Goal: Information Seeking & Learning: Check status

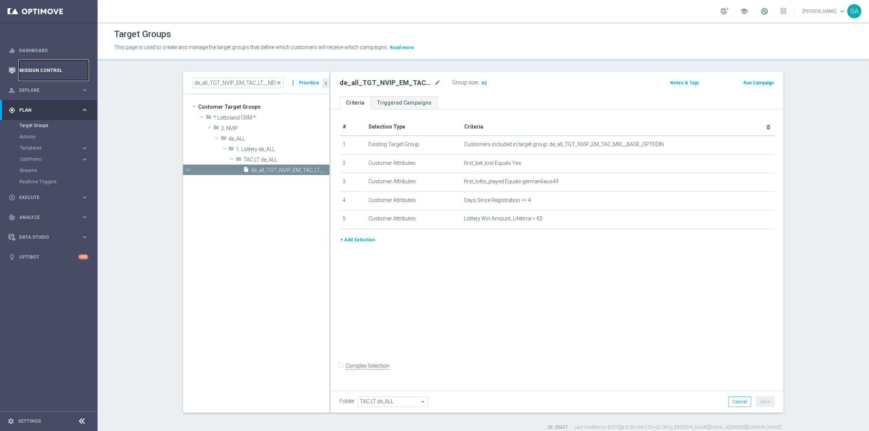
click at [39, 74] on link "Mission Control" at bounding box center [53, 70] width 69 height 20
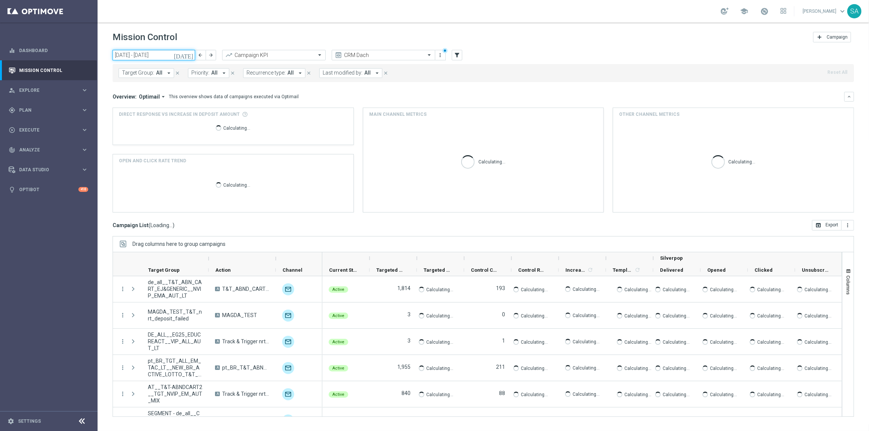
click at [158, 55] on input "[DATE] - [DATE]" at bounding box center [154, 55] width 83 height 11
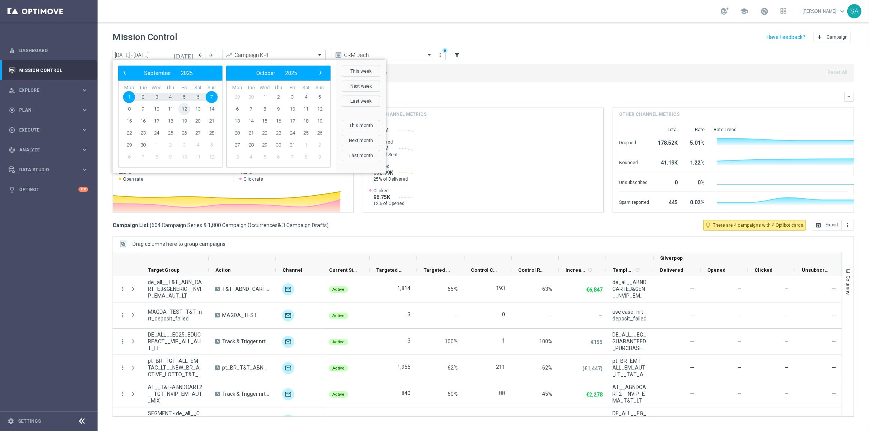
click at [186, 110] on span "12" at bounding box center [184, 109] width 12 height 12
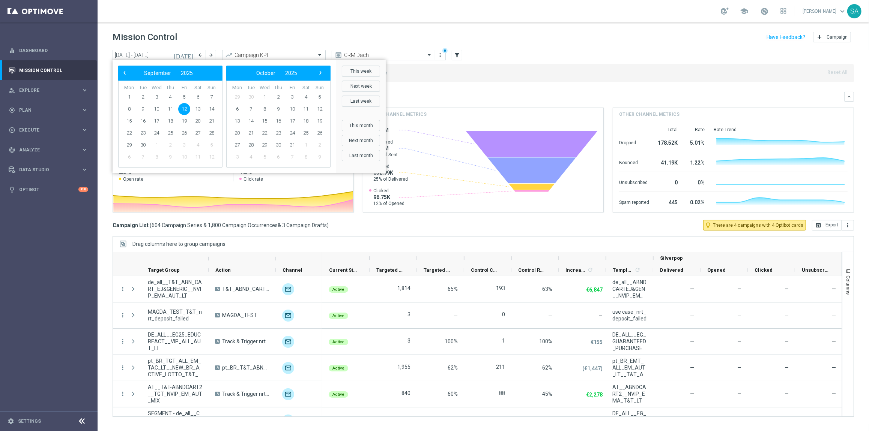
click at [186, 110] on span "12" at bounding box center [184, 109] width 12 height 12
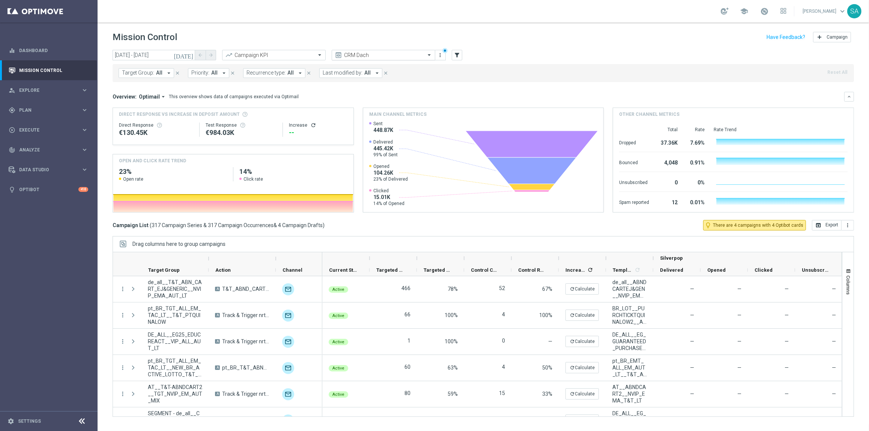
click at [429, 55] on span at bounding box center [429, 55] width 9 height 6
click at [422, 63] on div "Analysis" at bounding box center [383, 66] width 95 height 12
click at [428, 55] on span at bounding box center [429, 54] width 9 height 9
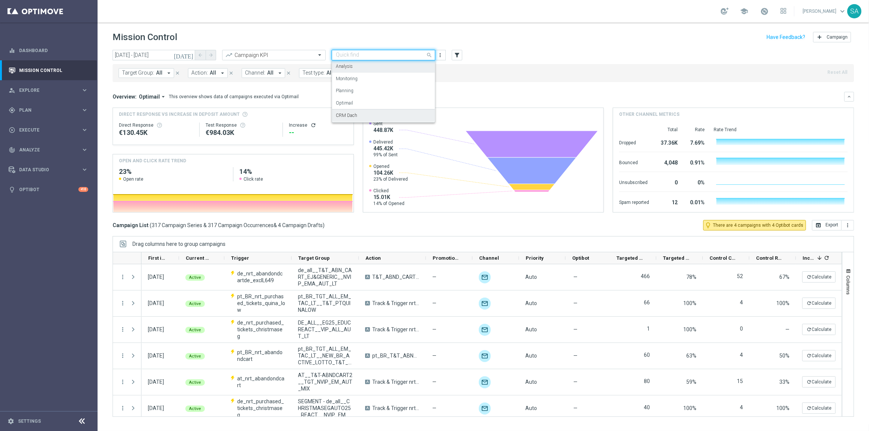
click at [404, 115] on div "CRM Dach" at bounding box center [383, 116] width 95 height 12
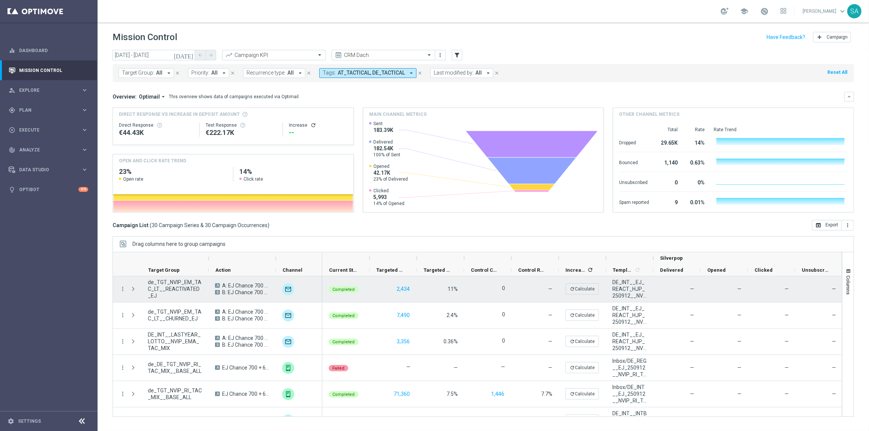
scroll to position [611, 0]
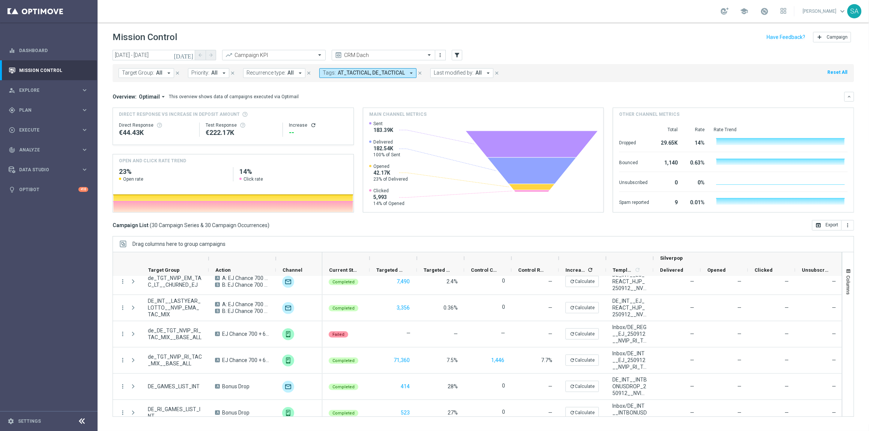
click at [187, 54] on icon "[DATE]" at bounding box center [184, 55] width 20 height 7
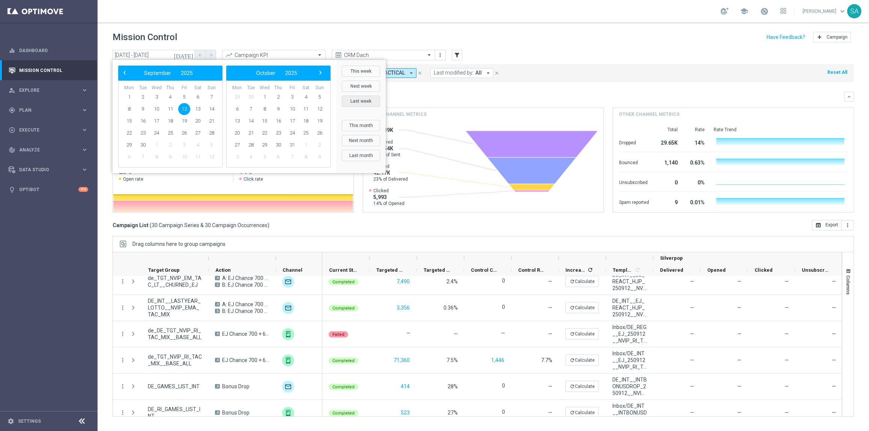
click at [367, 99] on button "Last week" at bounding box center [361, 101] width 38 height 11
type input "[DATE] - [DATE]"
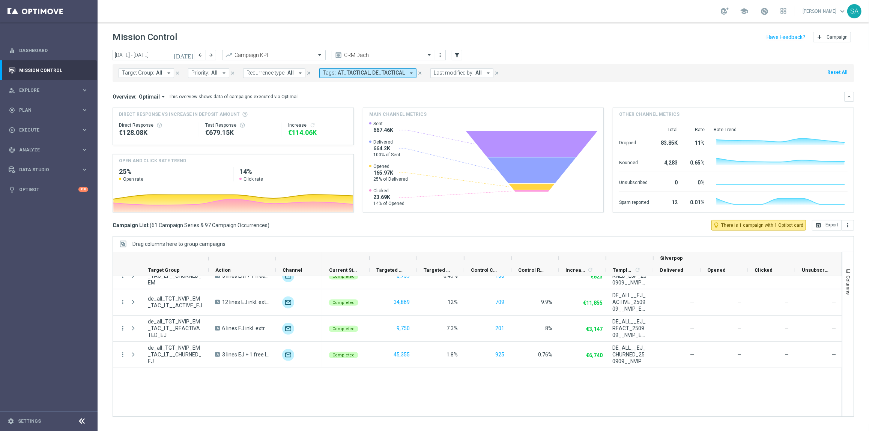
scroll to position [0, 0]
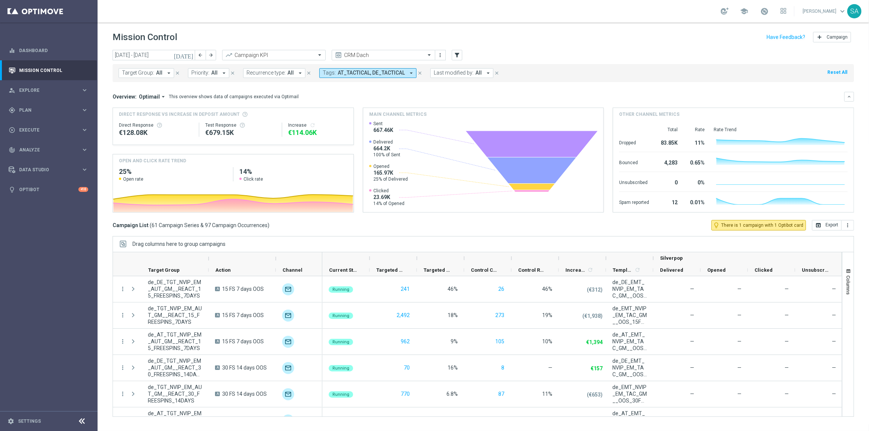
click at [411, 71] on icon "arrow_drop_down" at bounding box center [411, 73] width 7 height 7
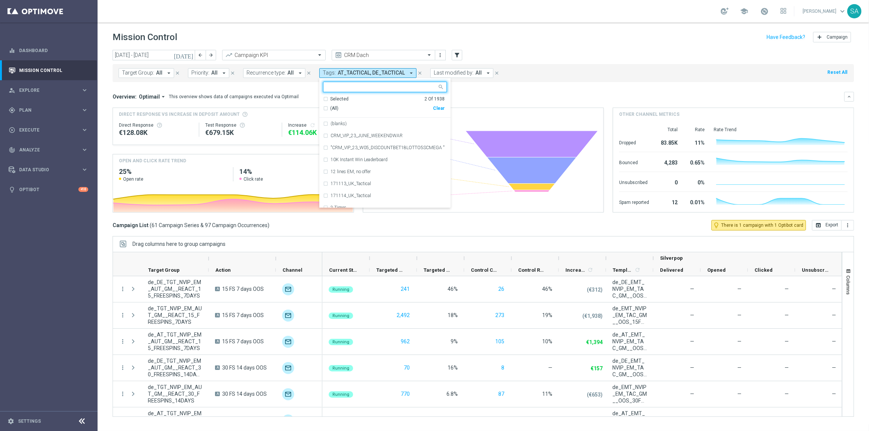
click at [388, 89] on input "text" at bounding box center [382, 87] width 110 height 6
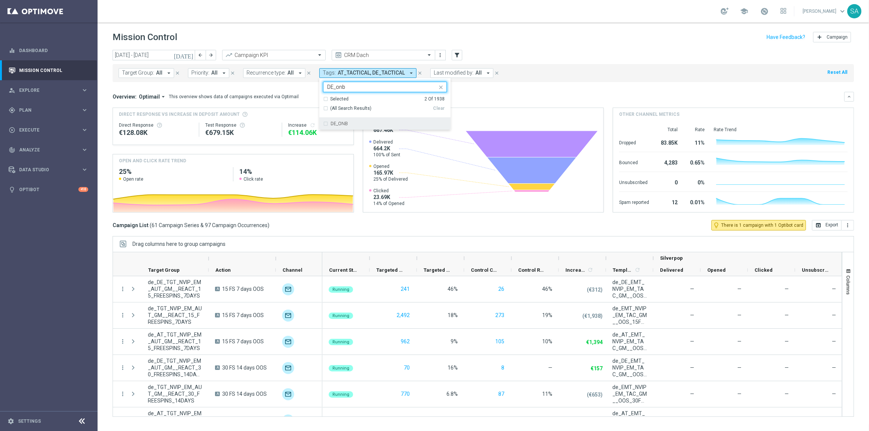
click at [324, 123] on div "DE_ONB" at bounding box center [385, 124] width 124 height 12
drag, startPoint x: 332, startPoint y: 86, endPoint x: 320, endPoint y: 86, distance: 11.6
click at [320, 86] on ng-select "Selected 3 of 1938 DE_onb Selected 3 Of 1938 (All Search Results) Clear DE_ONB" at bounding box center [384, 106] width 131 height 48
click at [325, 122] on div "AT_ONB" at bounding box center [385, 124] width 124 height 12
type input "AT_onb"
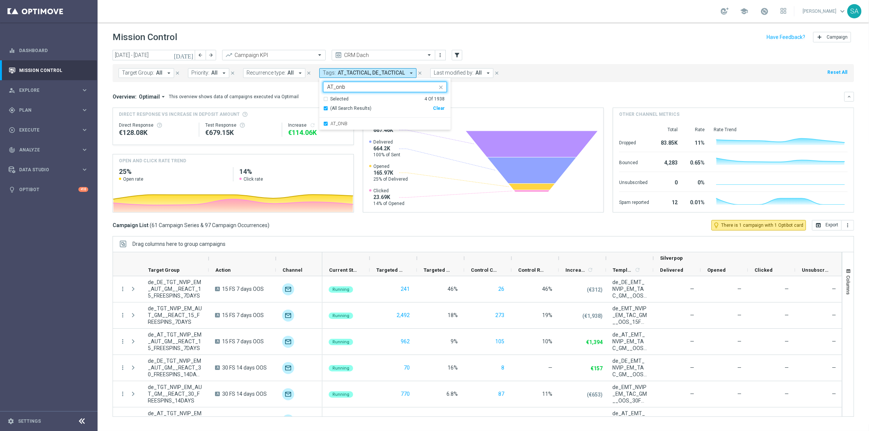
drag, startPoint x: 349, startPoint y: 87, endPoint x: 315, endPoint y: 87, distance: 33.4
click at [315, 87] on div "[DATE] [DATE] - [DATE] arrow_back arrow_forward Campaign KPI trending_up CRM Da…" at bounding box center [483, 237] width 771 height 375
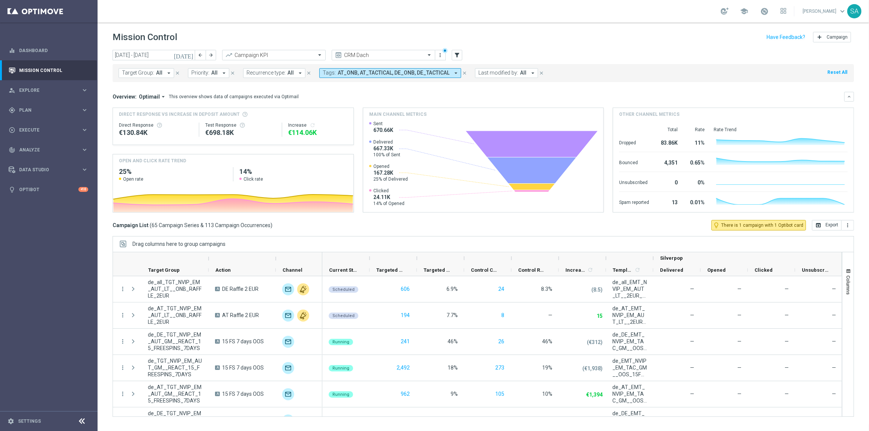
click at [453, 70] on icon "arrow_drop_down" at bounding box center [455, 73] width 7 height 7
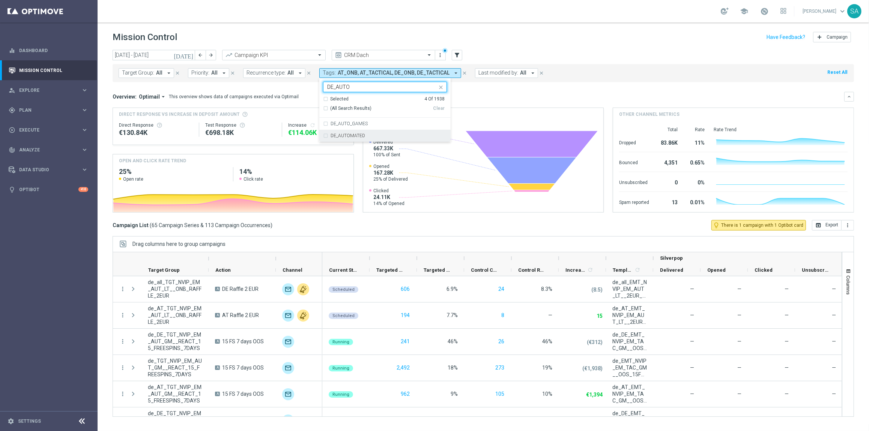
click at [354, 134] on label "DE_AUTOMATED" at bounding box center [347, 136] width 35 height 5
drag, startPoint x: 332, startPoint y: 86, endPoint x: 318, endPoint y: 86, distance: 13.5
click at [319, 86] on ng-select "Selected 5 of 1938 DE_AUTO Selected 5 Of 1938 (All Search Results) Clear DE_AUT…" at bounding box center [384, 112] width 131 height 60
click at [324, 122] on div "AT_AUTOMATED" at bounding box center [385, 124] width 124 height 12
type input "AT_AUTO"
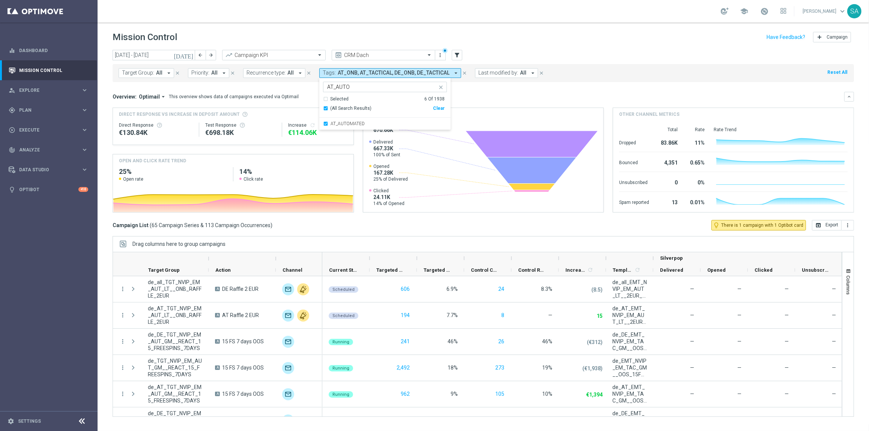
click at [512, 103] on div "Overview: Optimail arrow_drop_down This overview shows data of campaigns execut…" at bounding box center [483, 152] width 741 height 121
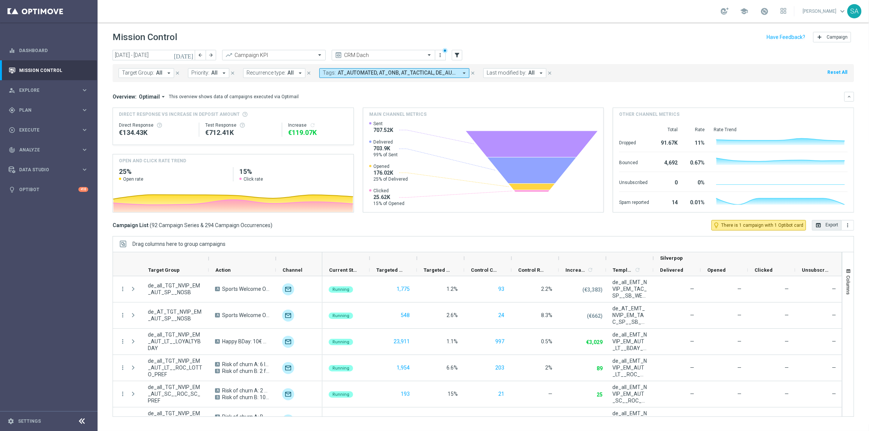
click at [829, 227] on button "open_in_browser Export" at bounding box center [827, 225] width 30 height 11
click at [850, 294] on span "Columns" at bounding box center [848, 285] width 6 height 19
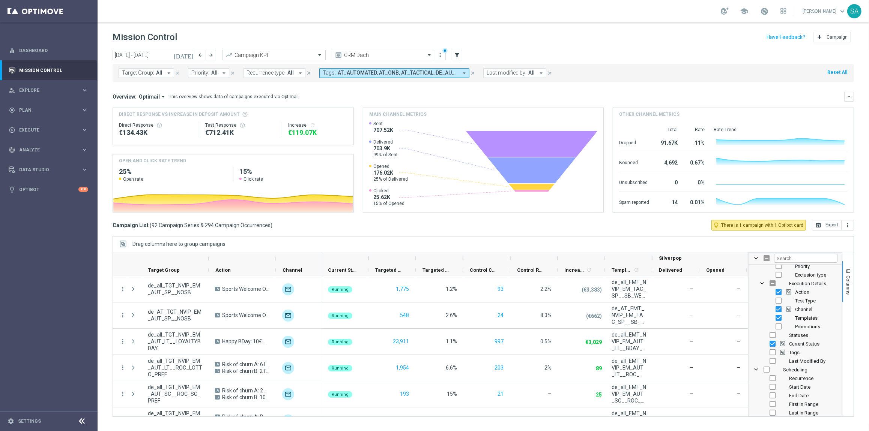
scroll to position [58, 0]
click at [779, 298] on input "Press SPACE to toggle visibility (hidden)" at bounding box center [778, 299] width 6 height 6
checkbox input "true"
click at [773, 314] on input "Press SPACE to toggle visibility (hidden)" at bounding box center [772, 314] width 6 height 6
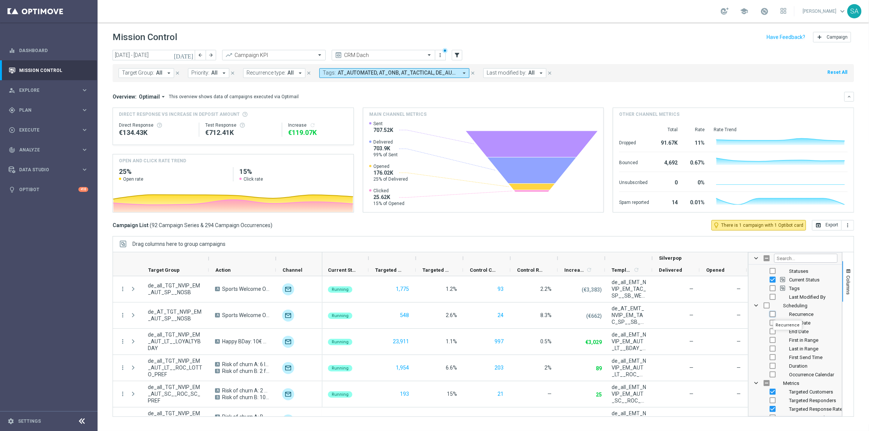
checkbox input "true"
checkbox input "false"
click at [773, 320] on div "Start Date" at bounding box center [800, 323] width 74 height 9
click at [773, 324] on input "Press SPACE to toggle visibility (hidden)" at bounding box center [772, 323] width 6 height 6
checkbox input "true"
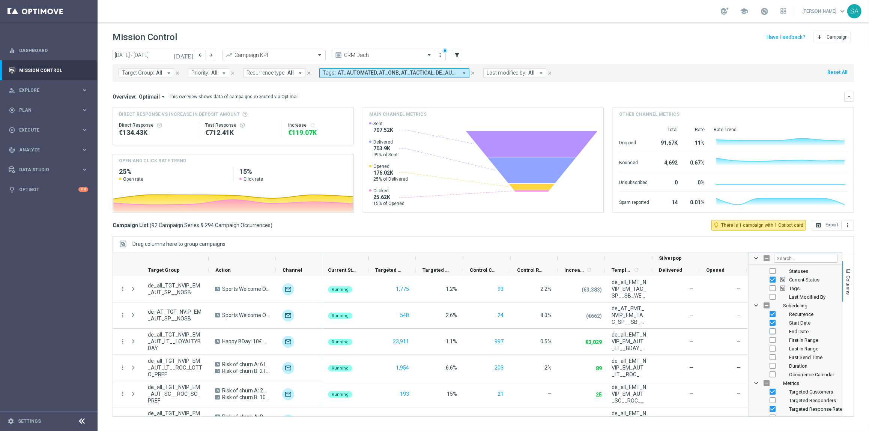
click at [773, 332] on input "Press SPACE to toggle visibility (hidden)" at bounding box center [772, 332] width 6 height 6
checkbox input "true"
click at [773, 357] on input "Press SPACE to toggle visibility (hidden)" at bounding box center [772, 357] width 6 height 6
checkbox input "true"
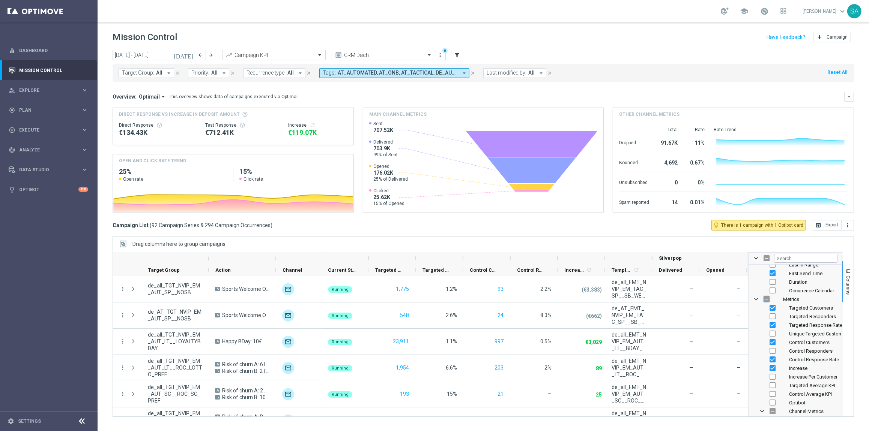
click at [766, 299] on input "Press SPACE to toggle visibility (hidden)" at bounding box center [766, 299] width 6 height 6
checkbox input "true"
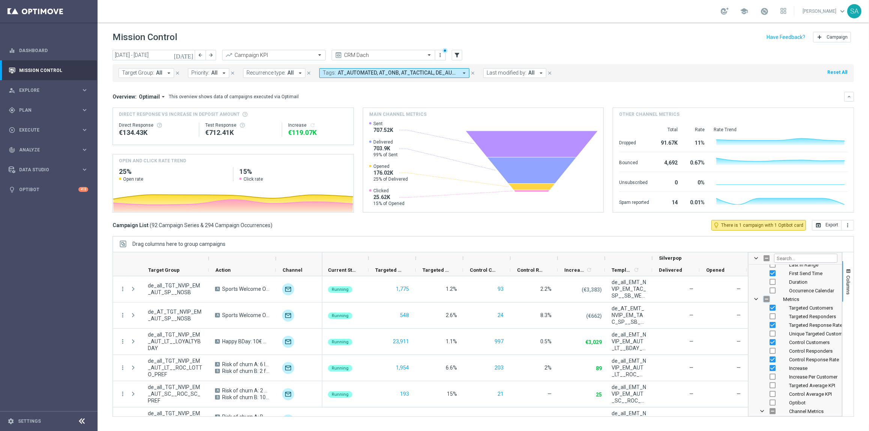
checkbox input "true"
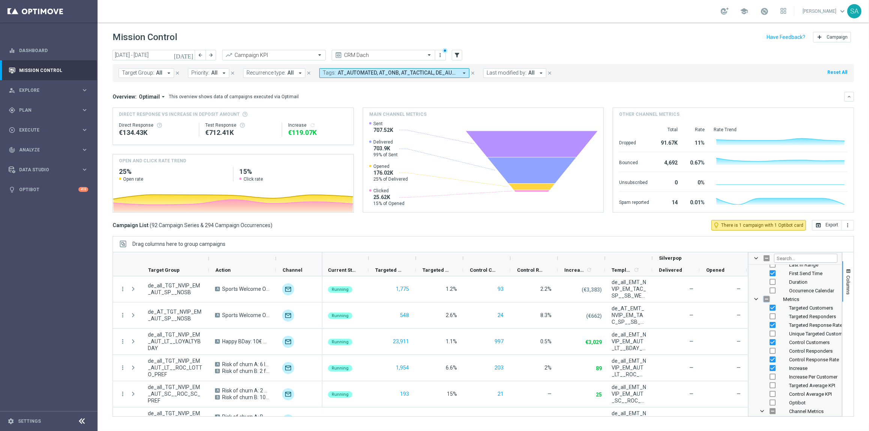
checkbox input "true"
click at [773, 383] on input "Press SPACE to toggle visibility (visible)" at bounding box center [772, 382] width 6 height 6
checkbox input "false"
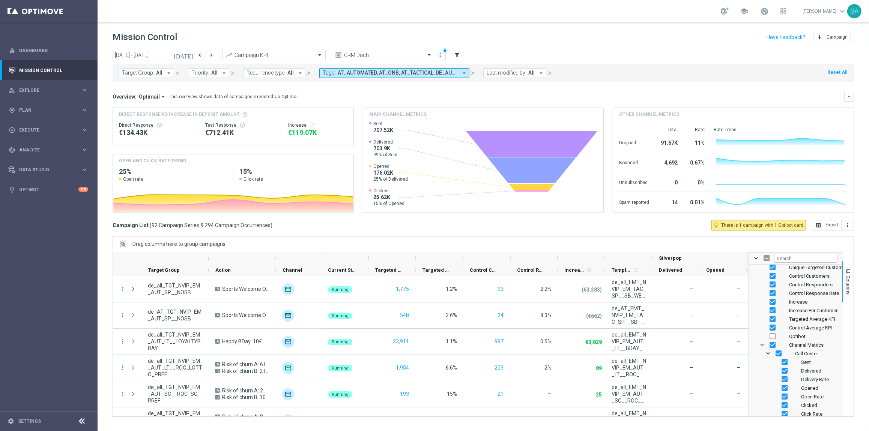
scroll to position [295, 0]
click at [778, 330] on input "Press SPACE to toggle visibility (visible)" at bounding box center [778, 330] width 6 height 6
checkbox input "false"
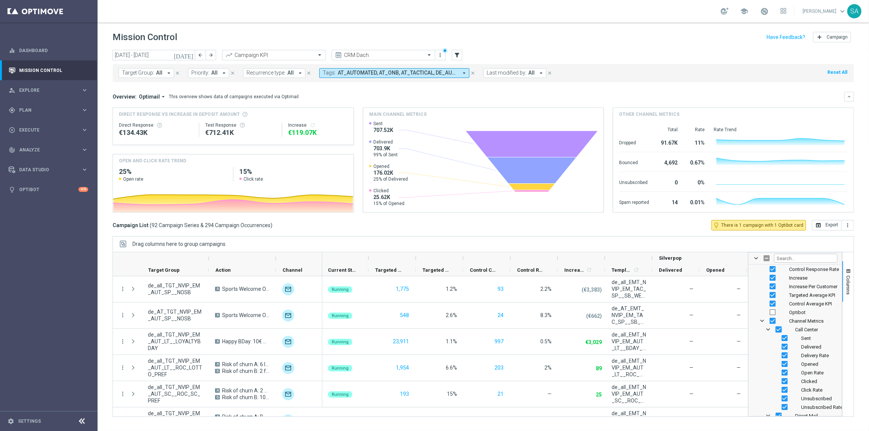
checkbox input "false"
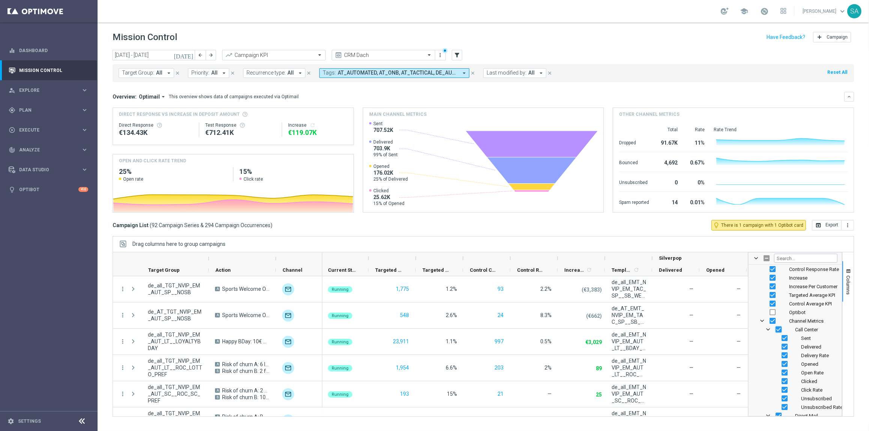
checkbox input "false"
click at [773, 320] on input "Press SPACE to toggle visibility (hidden)" at bounding box center [772, 321] width 6 height 6
checkbox input "true"
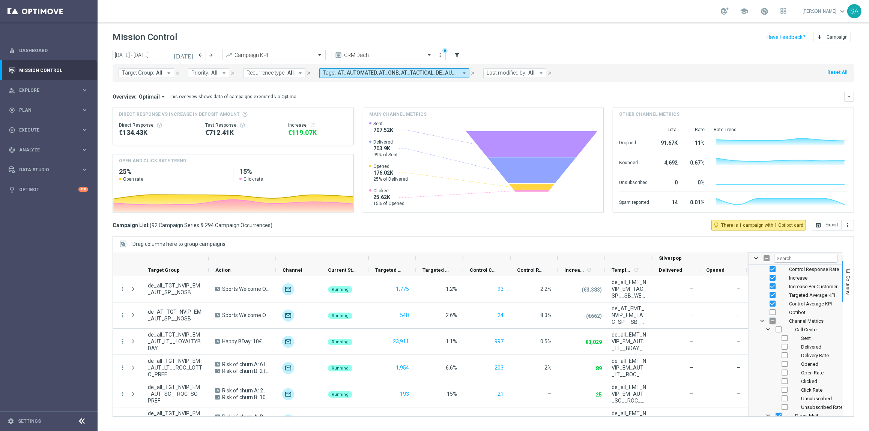
checkbox input "true"
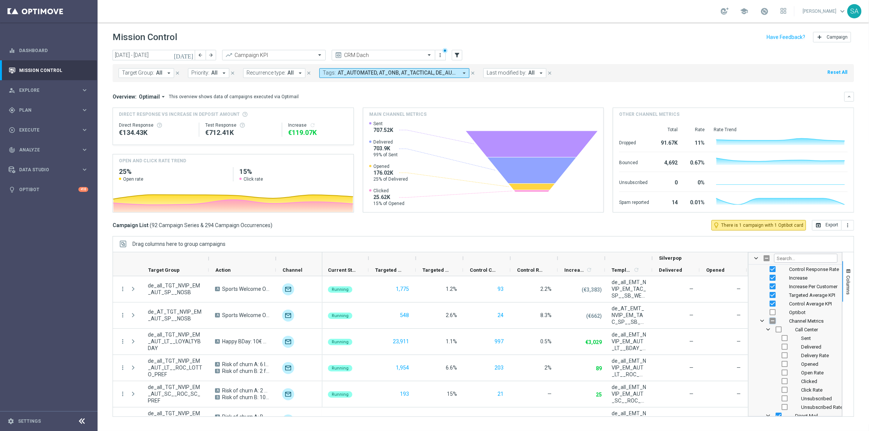
checkbox input "true"
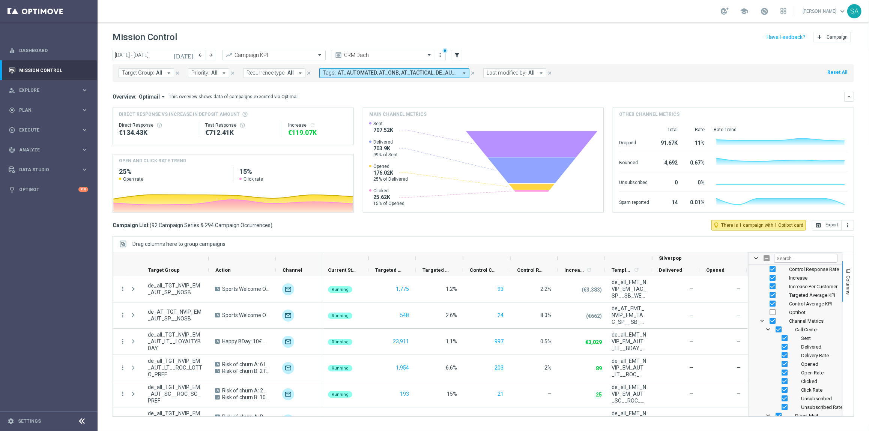
click at [773, 320] on input "Press SPACE to toggle visibility (visible)" at bounding box center [772, 321] width 6 height 6
checkbox input "false"
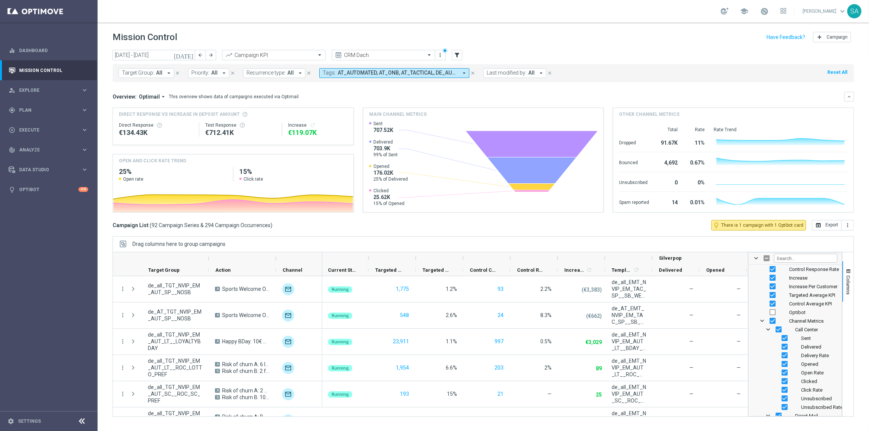
checkbox input "false"
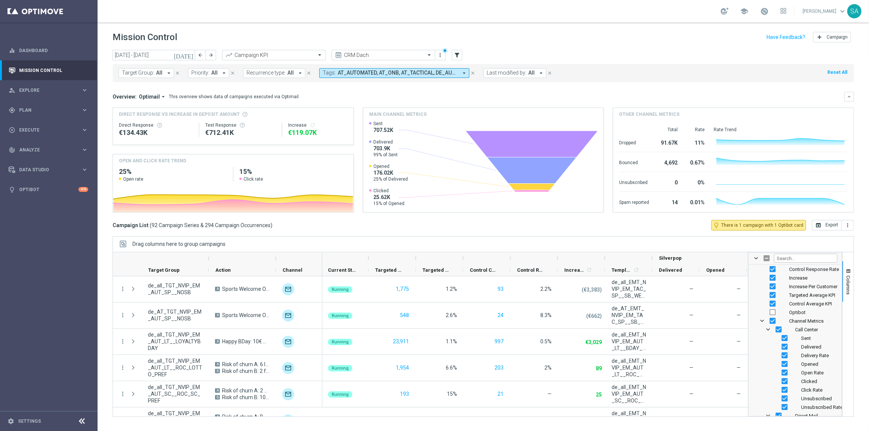
checkbox input "false"
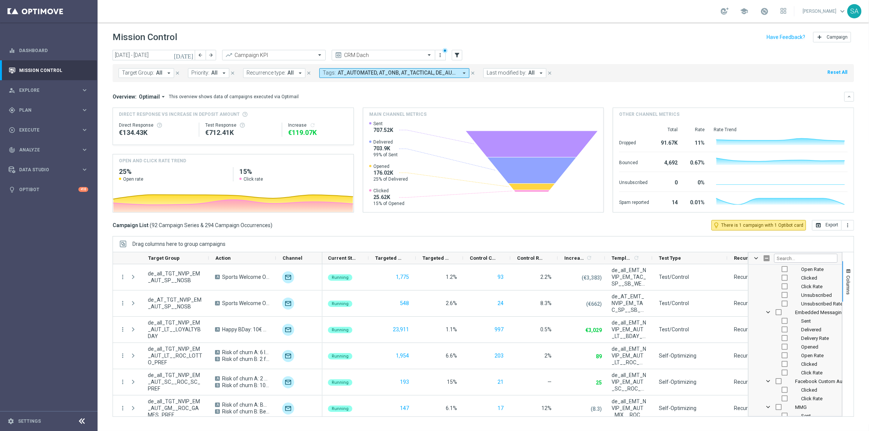
scroll to position [576, 0]
click at [778, 309] on input "Press SPACE to toggle visibility (hidden)" at bounding box center [778, 308] width 6 height 6
checkbox input "true"
checkbox input "false"
checkbox input "true"
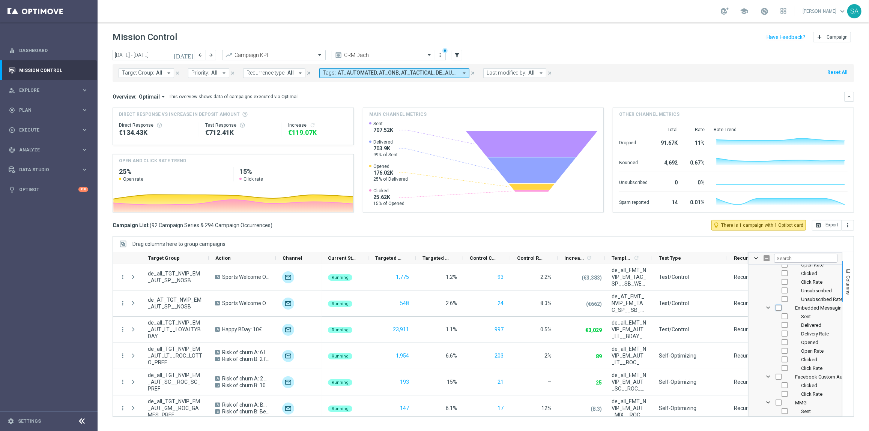
checkbox input "true"
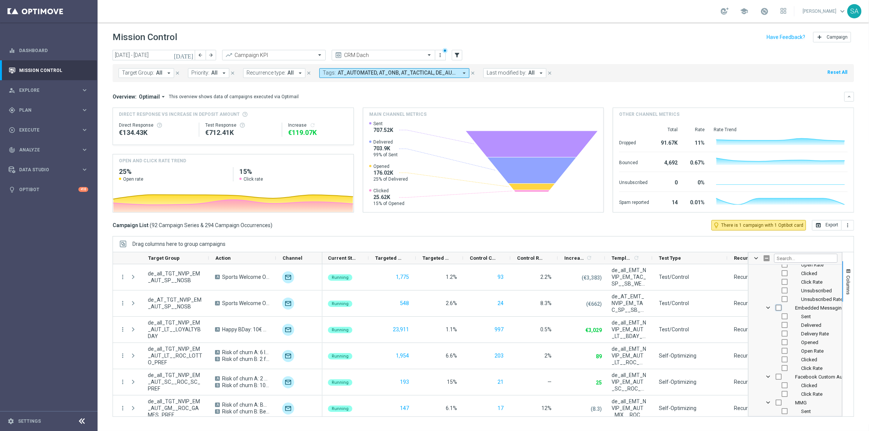
checkbox input "true"
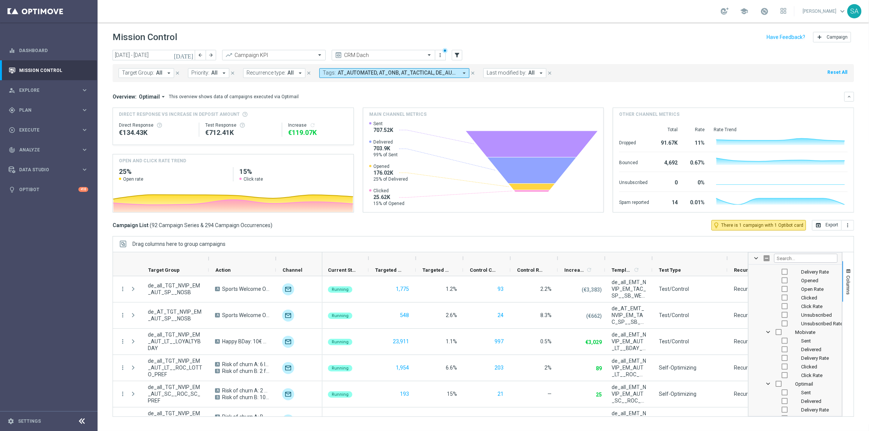
scroll to position [733, 0]
click at [779, 330] on input "Press SPACE to toggle visibility (hidden)" at bounding box center [778, 332] width 6 height 6
checkbox input "true"
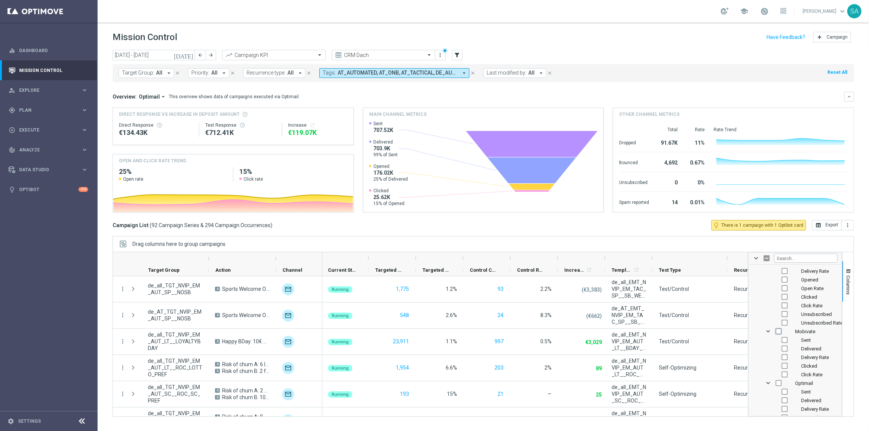
checkbox input "true"
click at [779, 381] on input "Press SPACE to toggle visibility (hidden)" at bounding box center [778, 383] width 6 height 6
checkbox input "true"
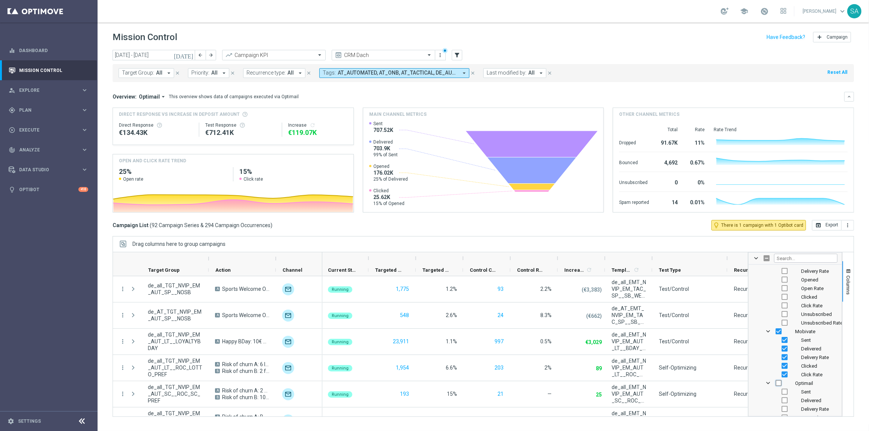
checkbox input "true"
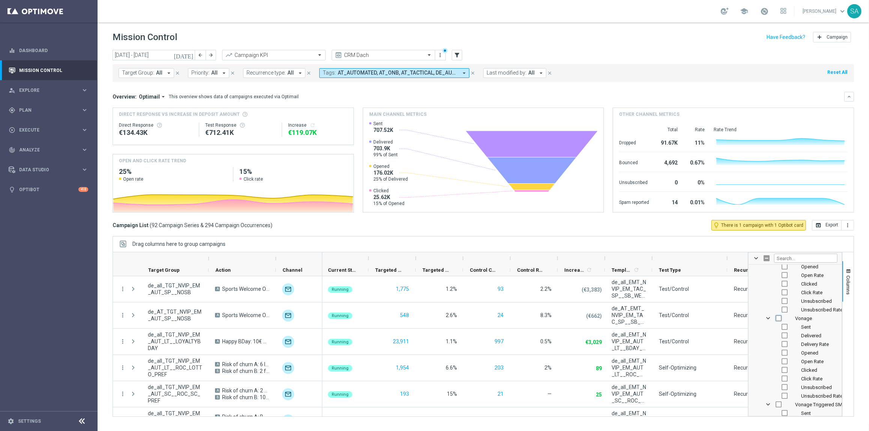
click at [777, 318] on input "Press SPACE to toggle visibility (hidden)" at bounding box center [778, 318] width 6 height 6
checkbox input "true"
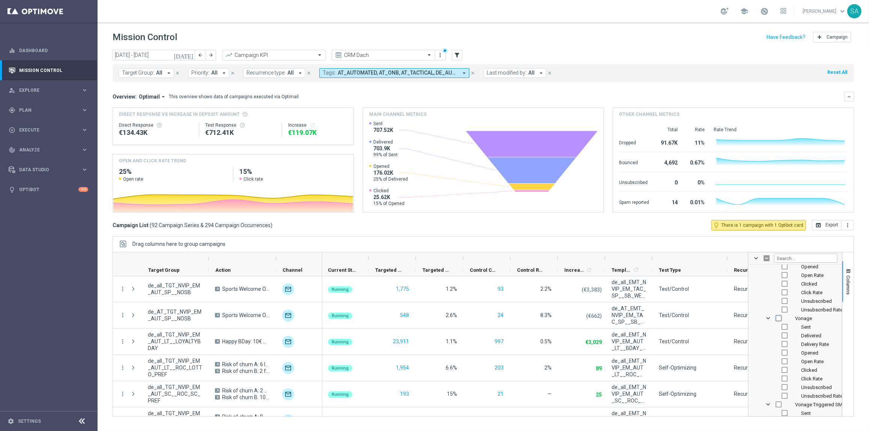
checkbox input "true"
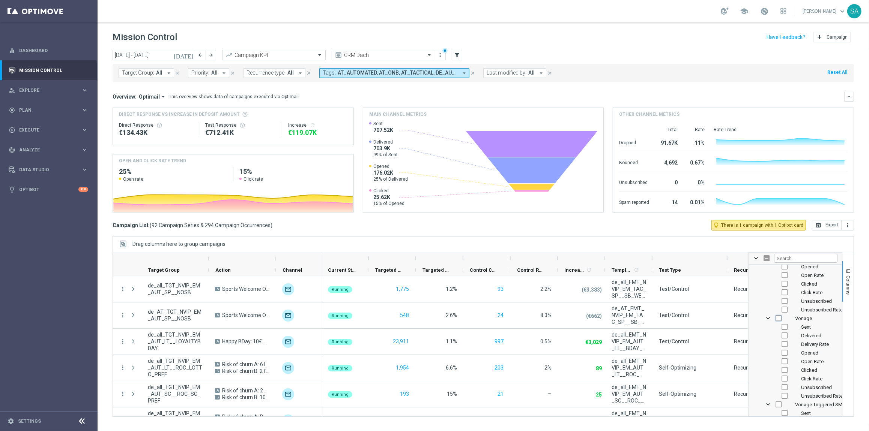
checkbox input "true"
click at [778, 356] on input "Press SPACE to toggle visibility (visible)" at bounding box center [778, 359] width 6 height 6
checkbox input "false"
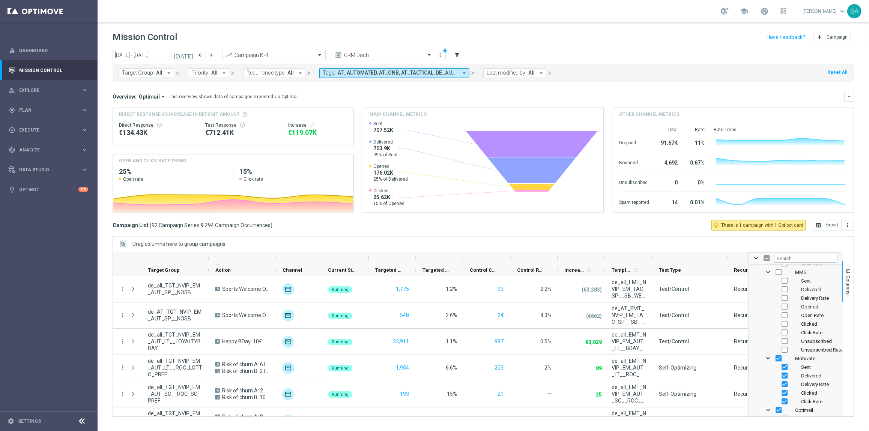
checkbox input "false"
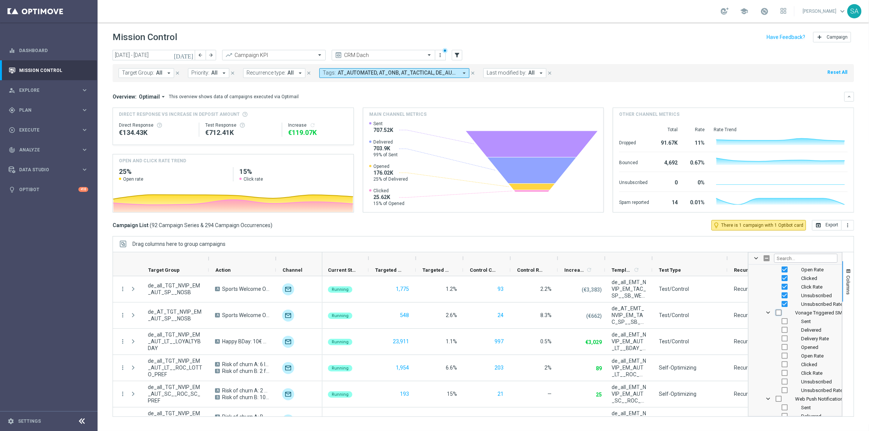
click at [777, 311] on input "Press SPACE to toggle visibility (hidden)" at bounding box center [778, 313] width 6 height 6
checkbox input "true"
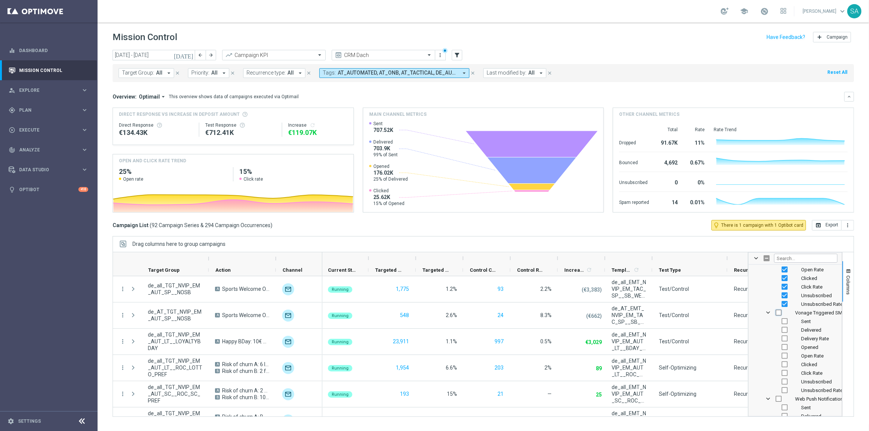
checkbox input "true"
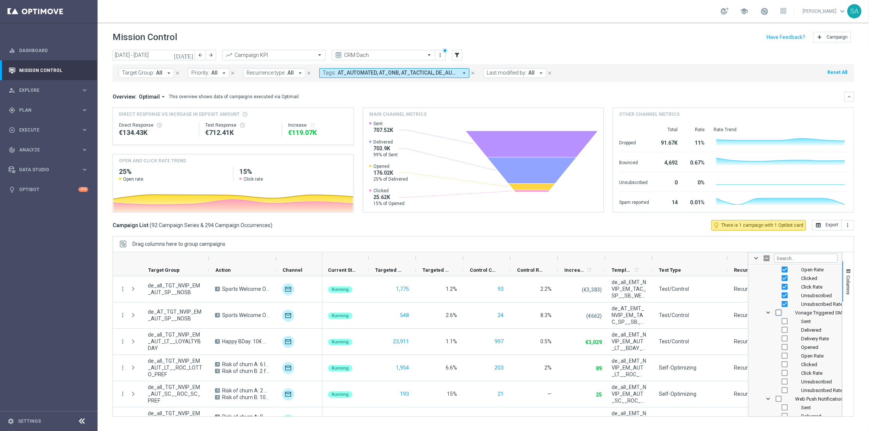
checkbox input "true"
click at [848, 275] on button "Columns" at bounding box center [847, 281] width 11 height 41
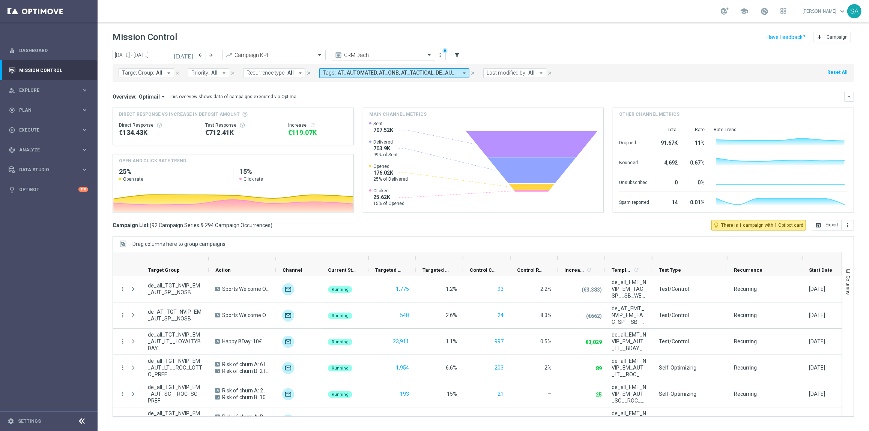
click at [430, 54] on span at bounding box center [429, 55] width 9 height 6
click at [437, 54] on icon "more_vert" at bounding box center [440, 55] width 6 height 6
click at [454, 67] on div "Save view" at bounding box center [480, 68] width 68 height 5
click at [829, 224] on button "open_in_browser Export" at bounding box center [827, 225] width 30 height 11
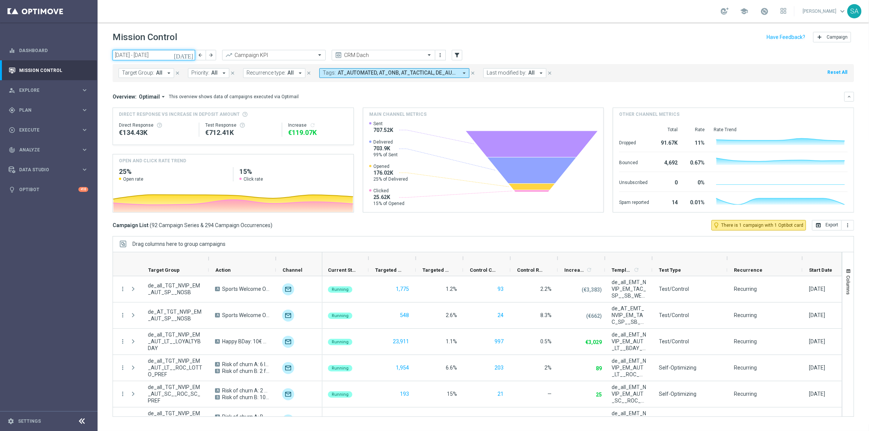
click at [171, 56] on input "[DATE] - [DATE]" at bounding box center [154, 55] width 83 height 11
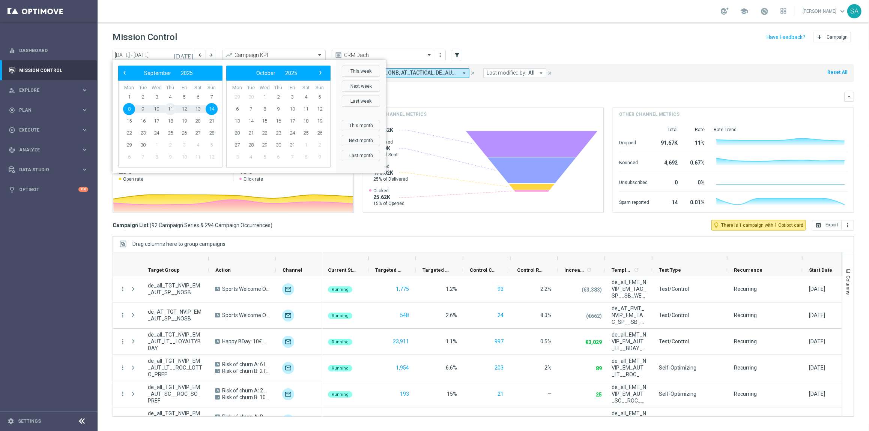
click at [172, 108] on span "11" at bounding box center [170, 109] width 12 height 12
type input "[DATE] - [DATE]"
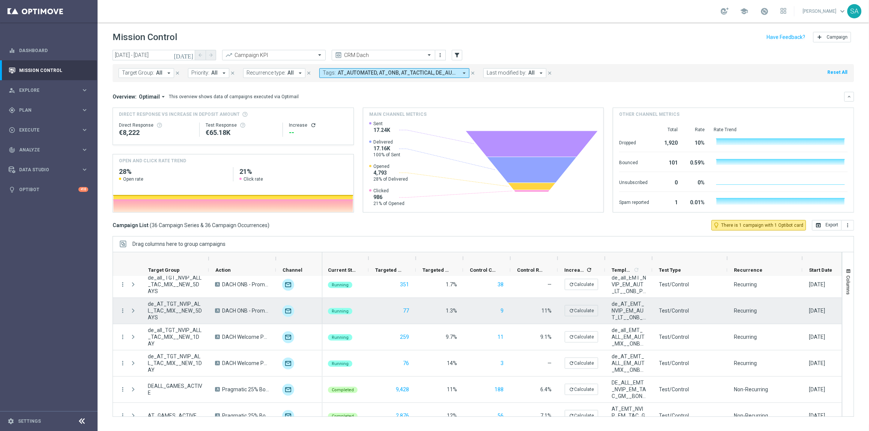
scroll to position [805, 0]
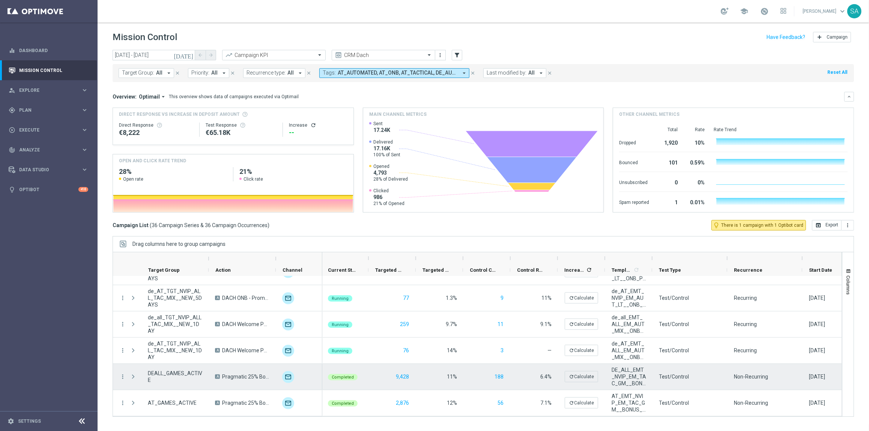
click at [135, 375] on span "Press SPACE to select this row." at bounding box center [133, 377] width 7 height 6
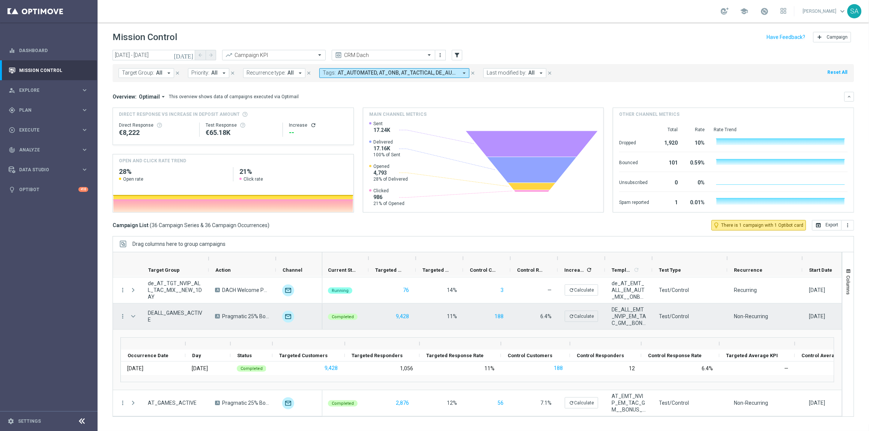
scroll to position [855, 0]
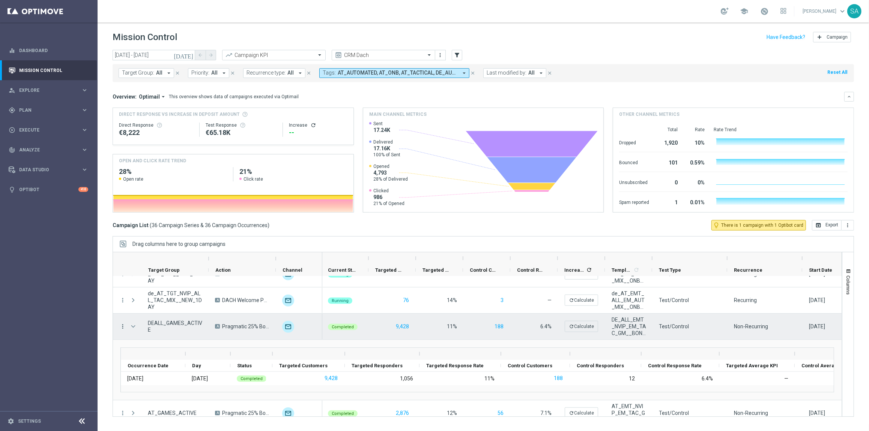
click at [123, 326] on icon "more_vert" at bounding box center [122, 326] width 7 height 7
click at [188, 369] on div "bar_chart Go to Campaign Analysis" at bounding box center [168, 373] width 84 height 11
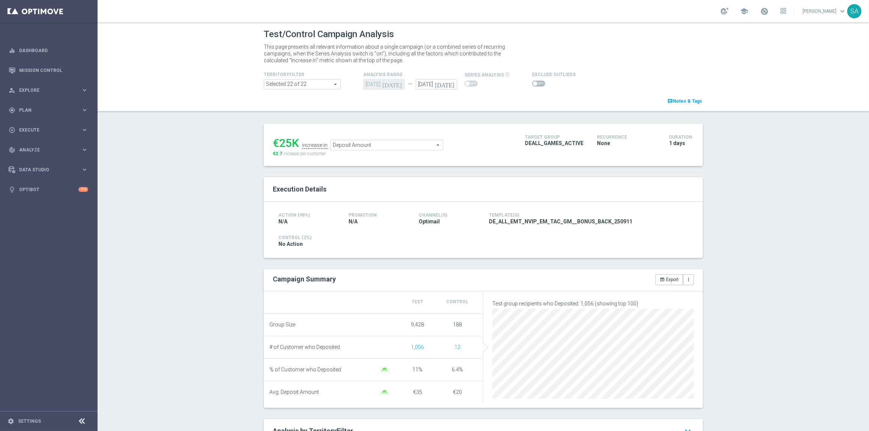
click at [391, 139] on ul "€25K increase in Deposit Amount Deposit Amount arrow_drop_down search" at bounding box center [393, 142] width 245 height 18
click at [391, 144] on span "Deposit Amount" at bounding box center [387, 145] width 112 height 10
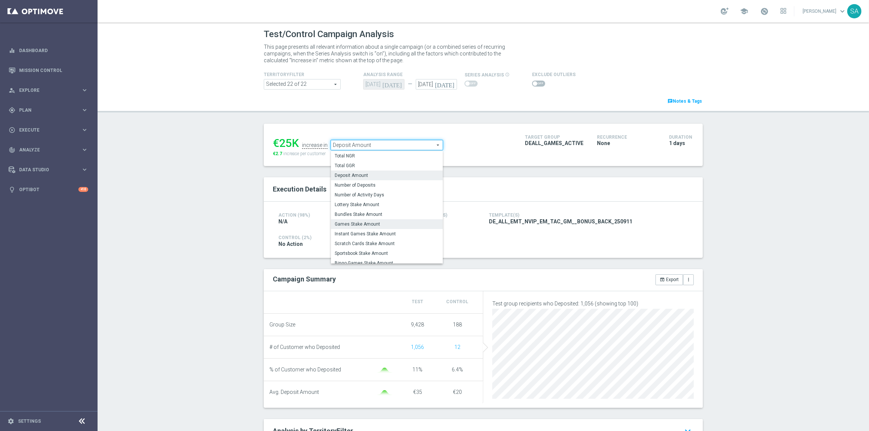
click at [396, 221] on label "Games Stake Amount" at bounding box center [387, 224] width 112 height 10
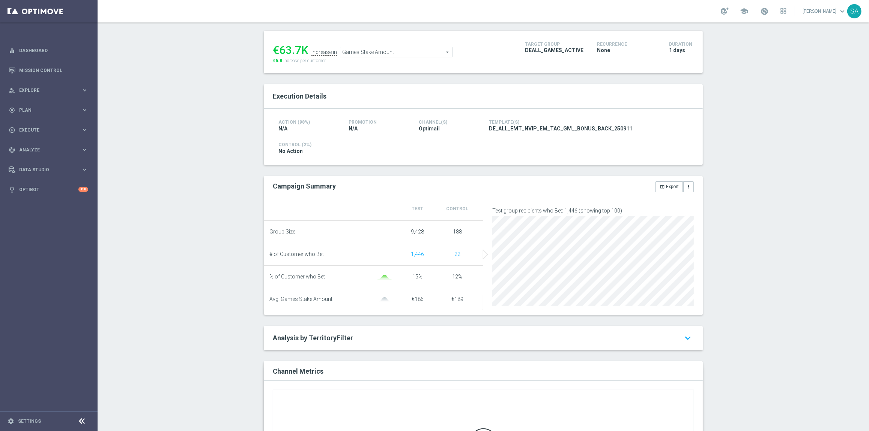
scroll to position [89, 0]
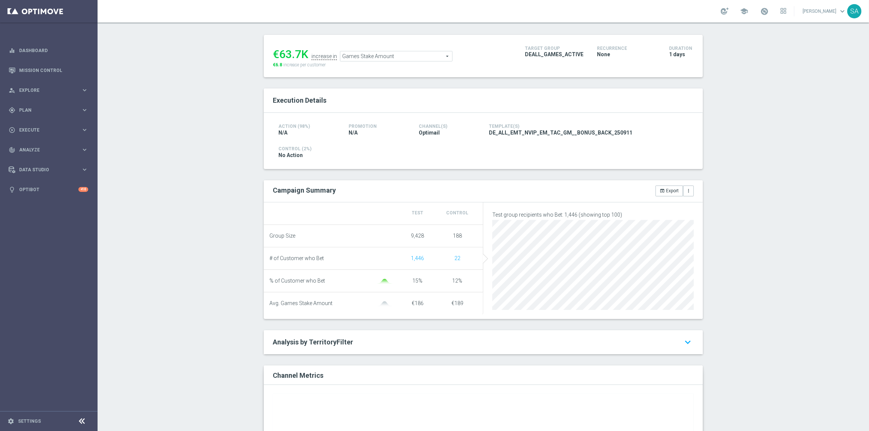
click at [381, 56] on span "Games Stake Amount" at bounding box center [396, 56] width 112 height 10
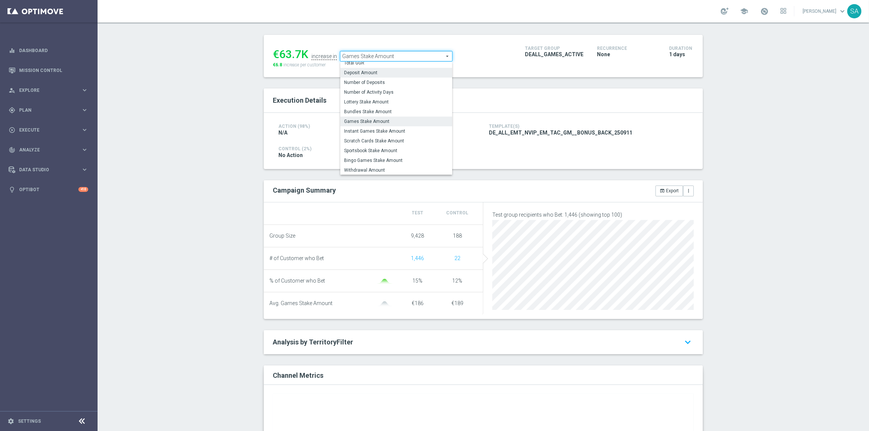
scroll to position [13, 0]
click at [379, 65] on span "Total GGR" at bounding box center [396, 63] width 104 height 6
type input "Total GGR"
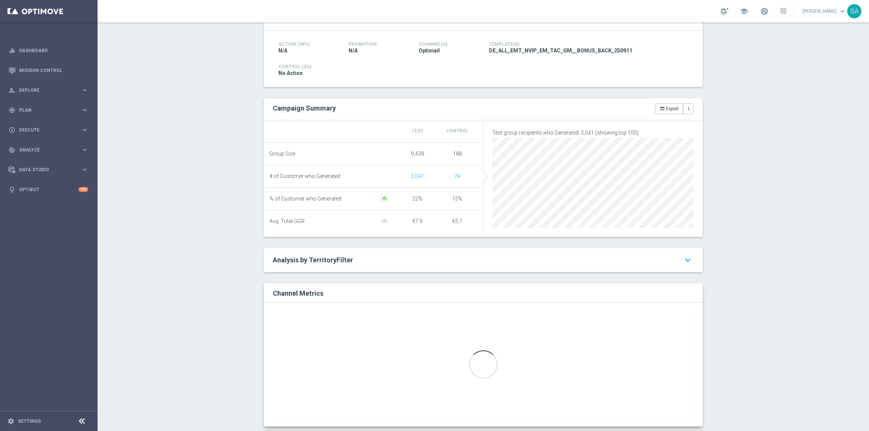
scroll to position [180, 0]
